Goal: Information Seeking & Learning: Learn about a topic

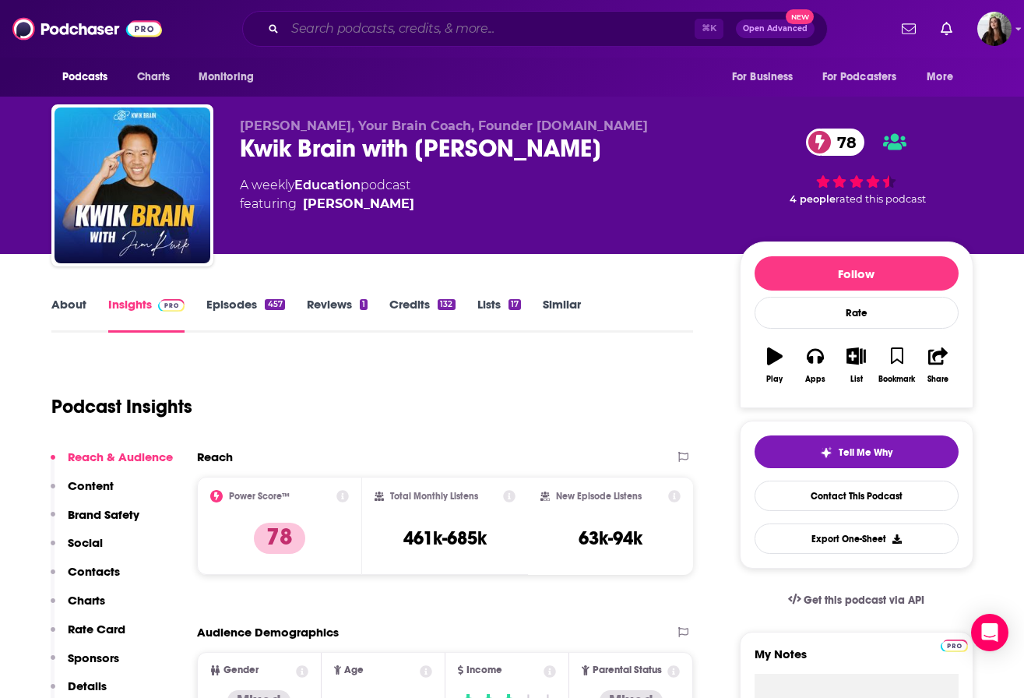
drag, startPoint x: 0, startPoint y: 0, endPoint x: 407, endPoint y: 26, distance: 408.3
click at [407, 26] on input "Search podcasts, credits, & more..." at bounding box center [490, 28] width 410 height 25
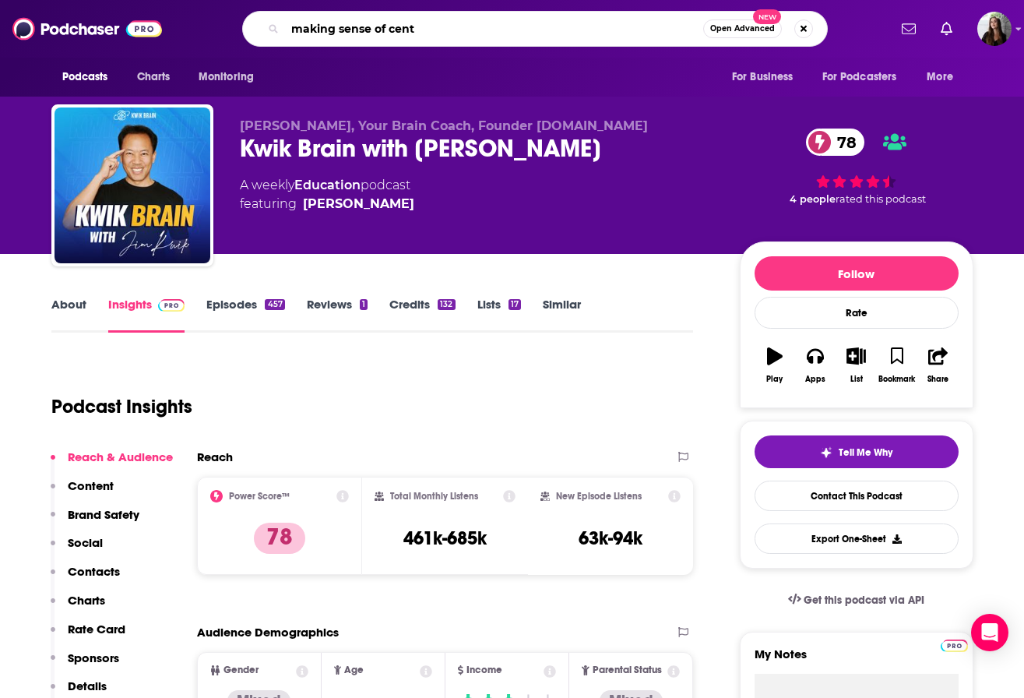
type input "making sense of cents"
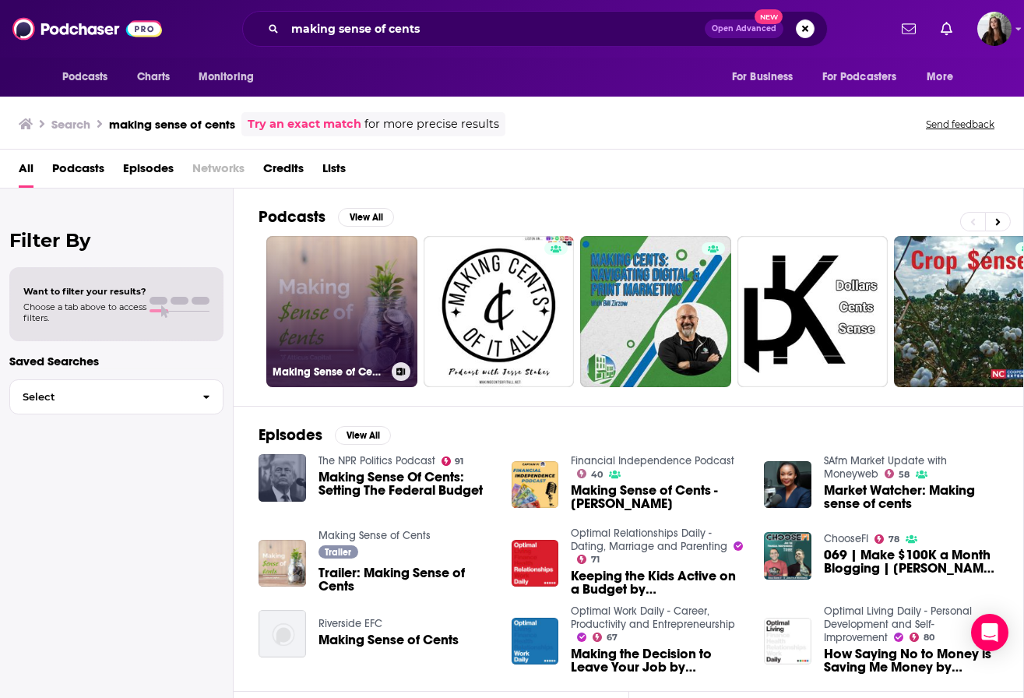
click at [319, 302] on link "Making Sense of Cents" at bounding box center [341, 311] width 151 height 151
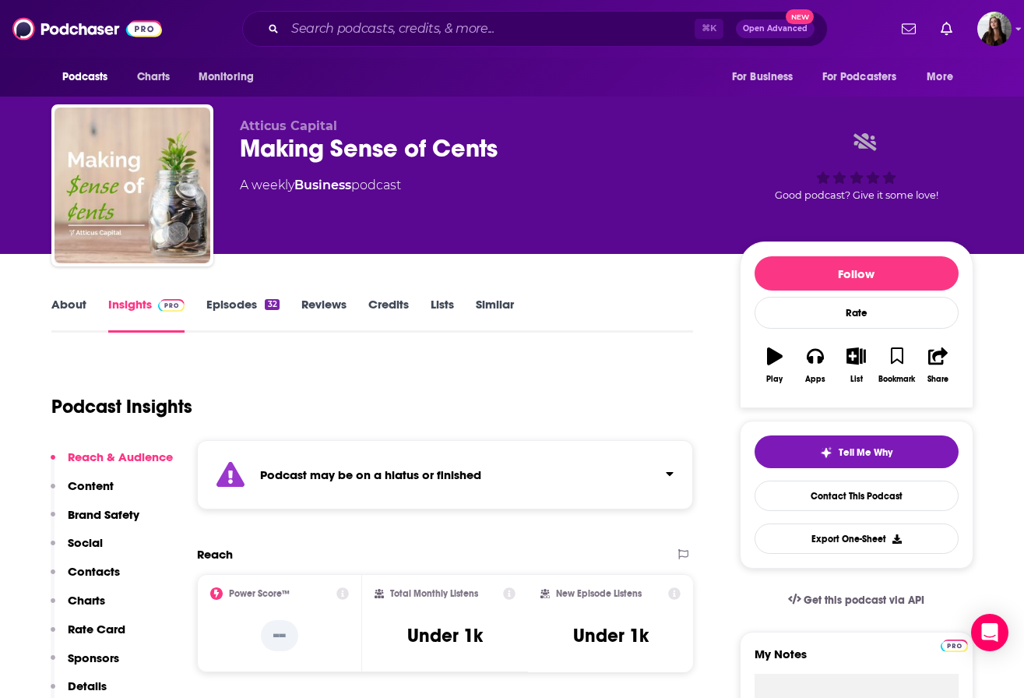
click at [65, 301] on link "About" at bounding box center [68, 315] width 35 height 36
